Goal: Transaction & Acquisition: Register for event/course

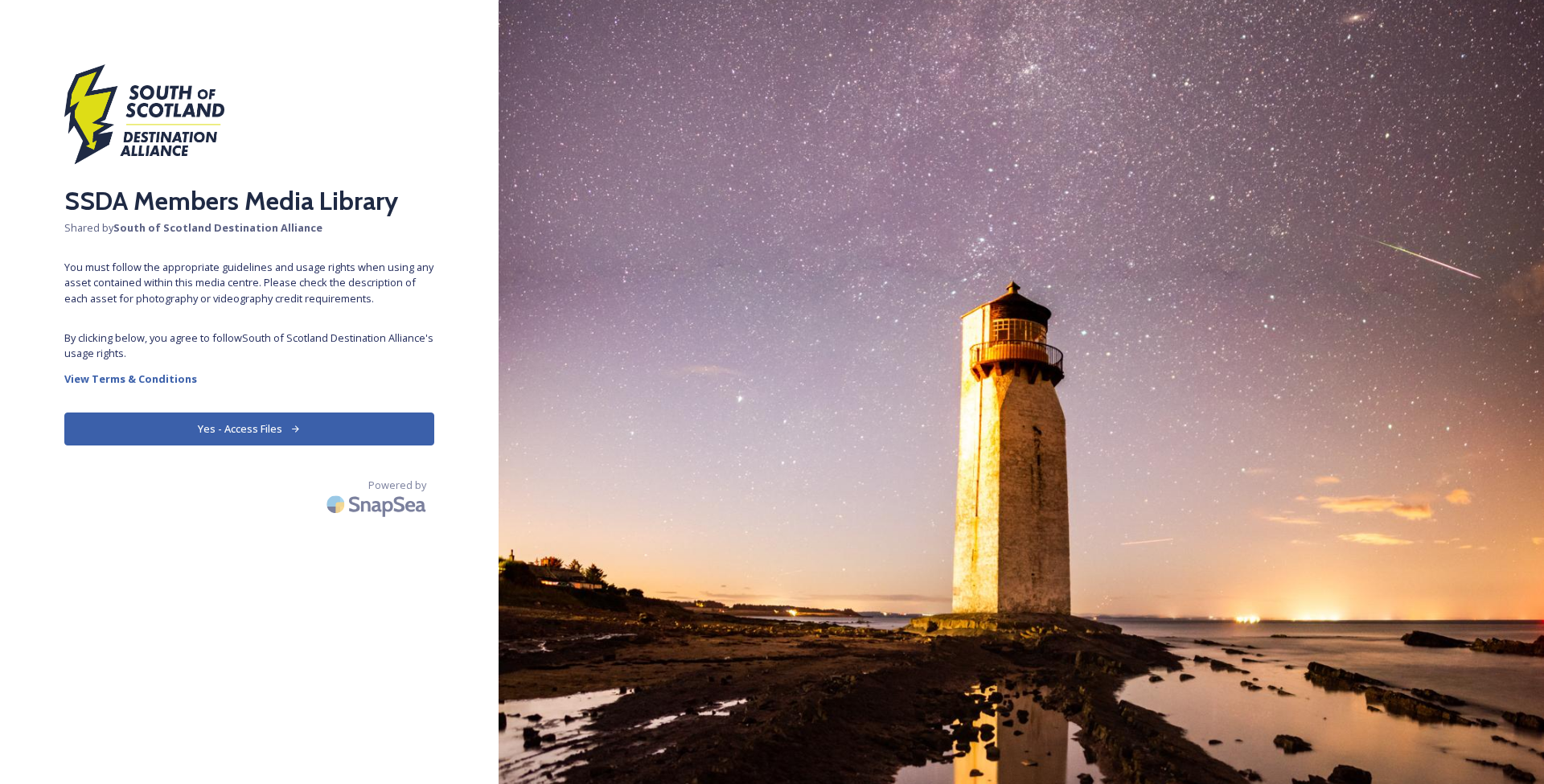
click at [295, 438] on button "Yes - Access Files" at bounding box center [248, 428] width 370 height 33
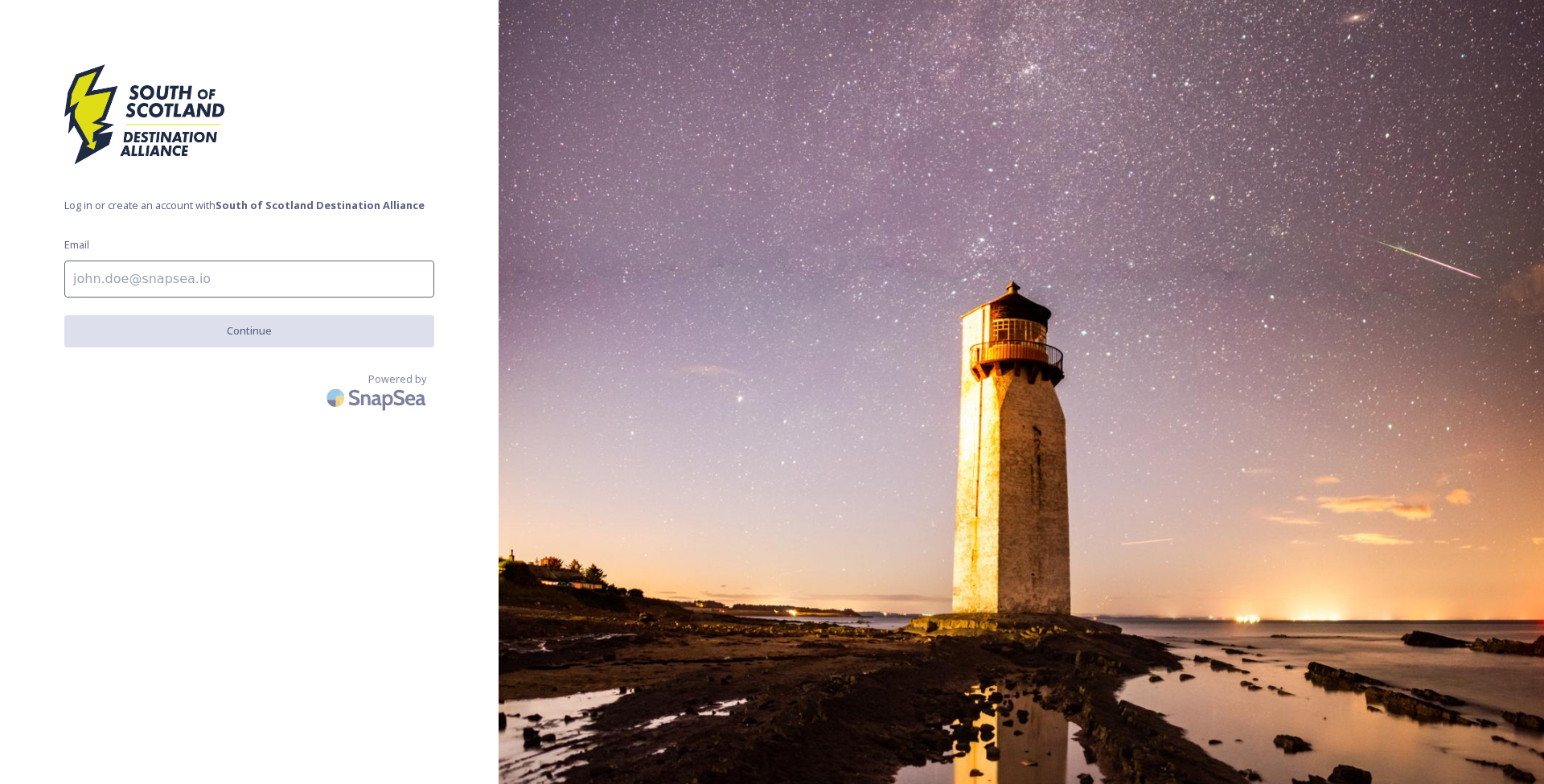
click at [118, 278] on input at bounding box center [248, 278] width 370 height 37
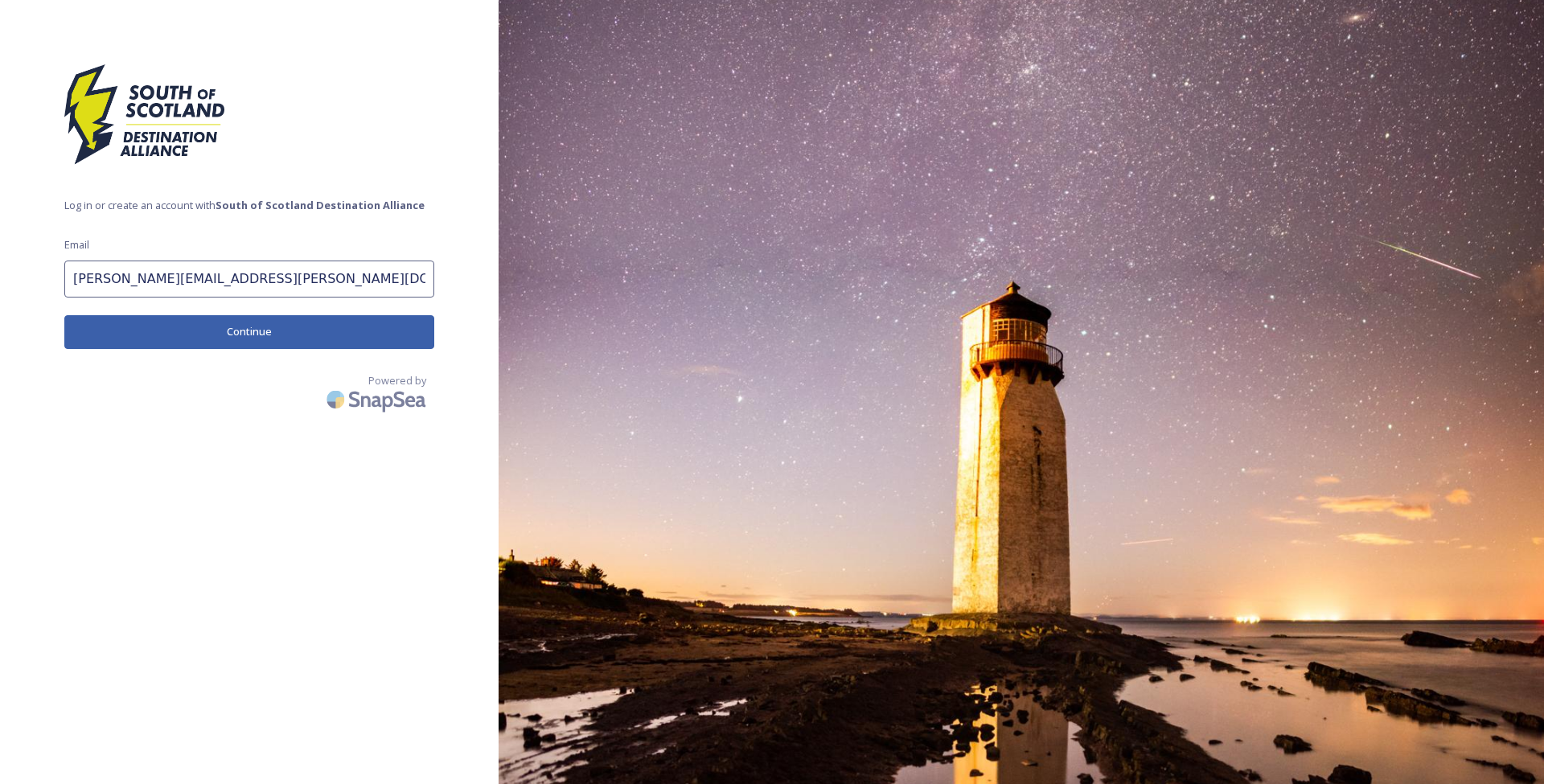
click at [317, 279] on input "[PERSON_NAME][EMAIL_ADDRESS][PERSON_NAME][DOMAIN_NAME]" at bounding box center [248, 278] width 370 height 37
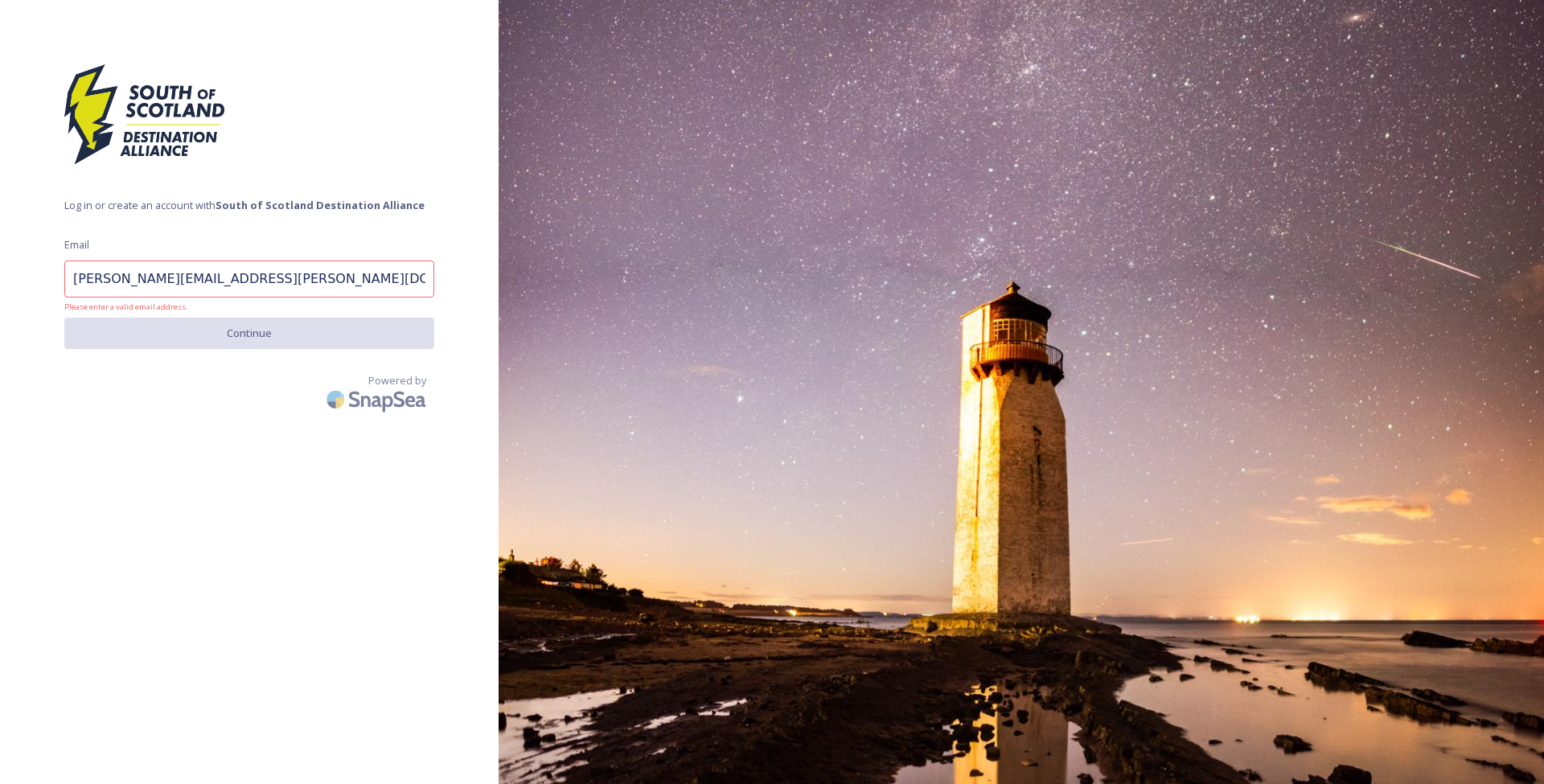
type input "[PERSON_NAME][EMAIL_ADDRESS][PERSON_NAME][DOMAIN_NAME]"
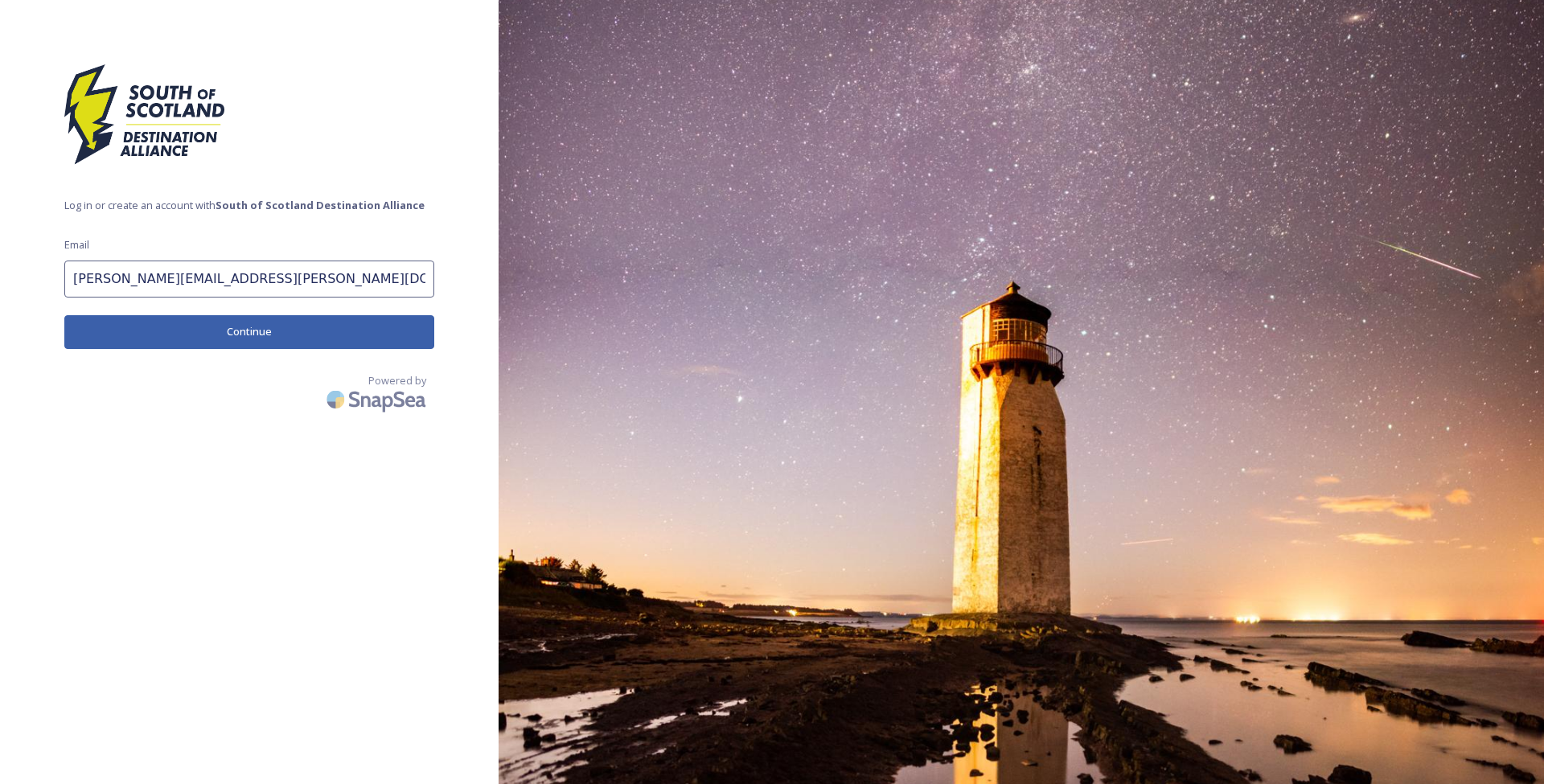
click at [329, 329] on button "Continue" at bounding box center [248, 331] width 370 height 33
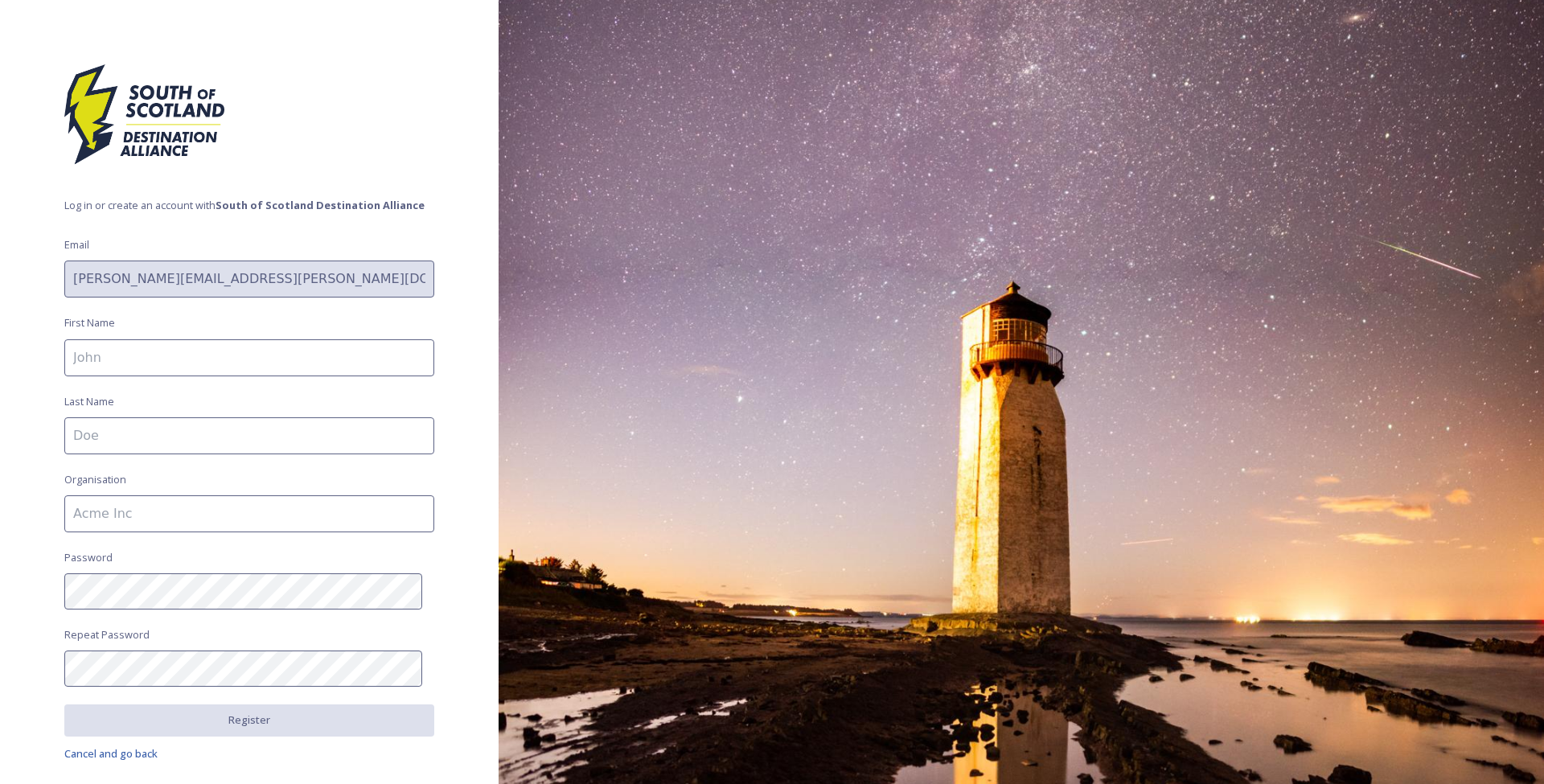
click at [151, 362] on input at bounding box center [248, 357] width 370 height 37
type input "[PERSON_NAME]"
type input "56 Degree Insight"
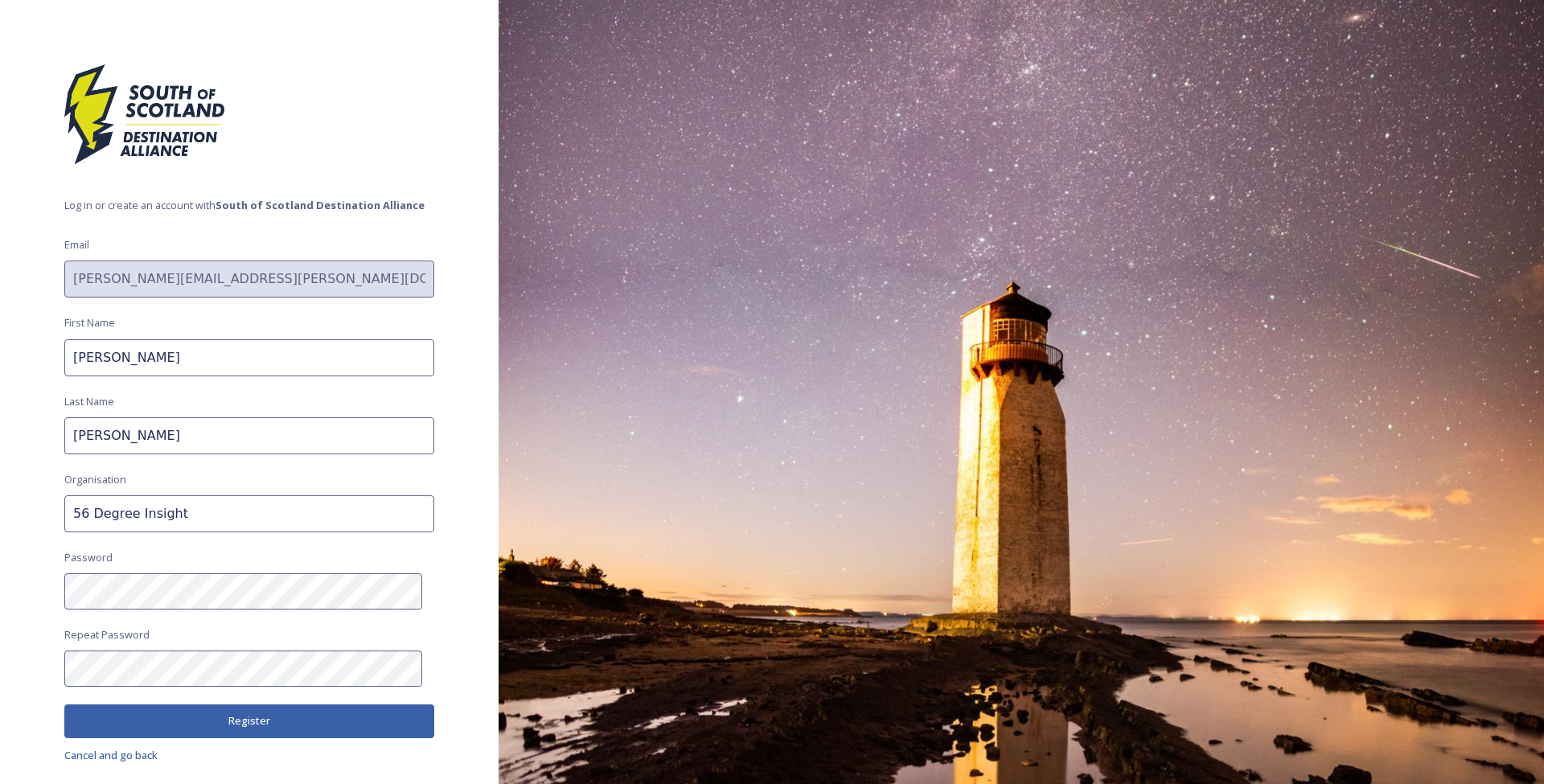
click at [383, 638] on div "Log in or create an account with South of Scotland Destination Alliance Email […" at bounding box center [249, 392] width 498 height 655
drag, startPoint x: 246, startPoint y: 727, endPoint x: 318, endPoint y: 724, distance: 72.1
click at [246, 727] on button "Register" at bounding box center [248, 720] width 370 height 33
